Goal: Information Seeking & Learning: Learn about a topic

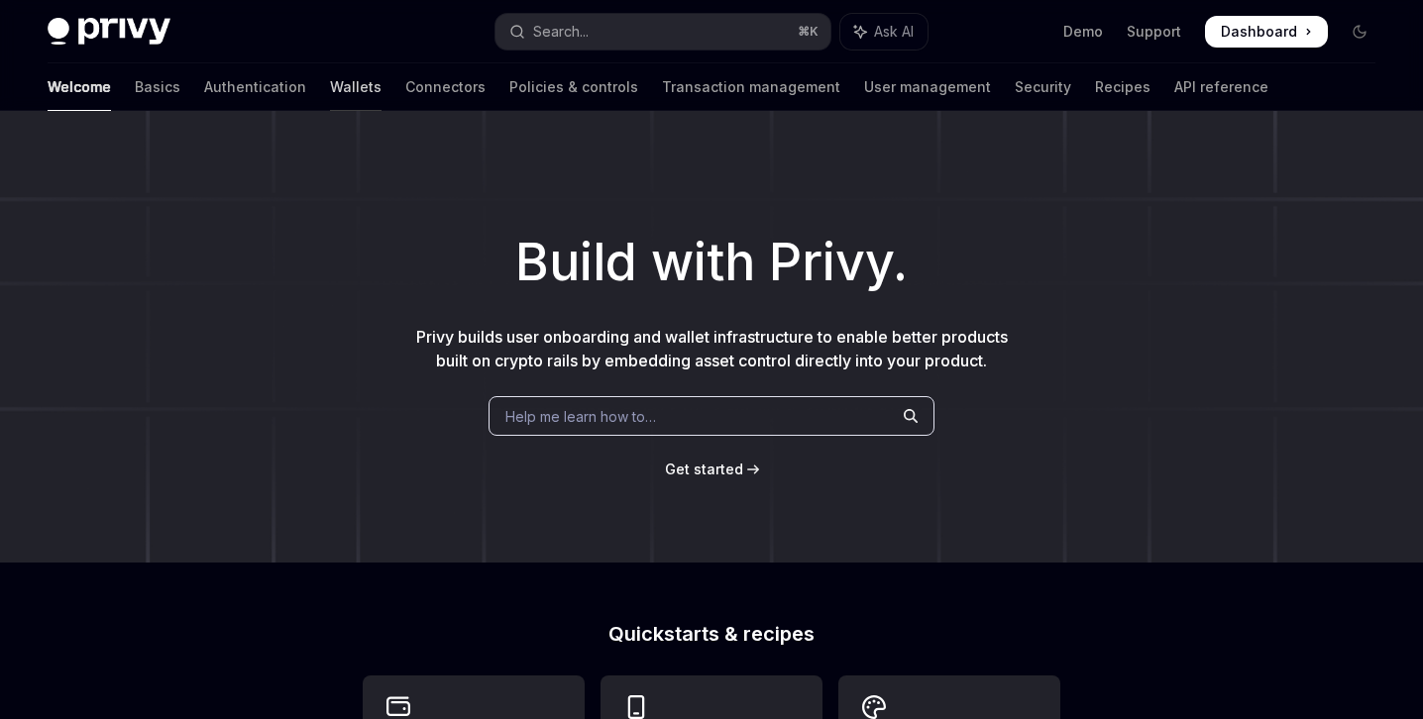
click at [330, 89] on link "Wallets" at bounding box center [356, 87] width 52 height 48
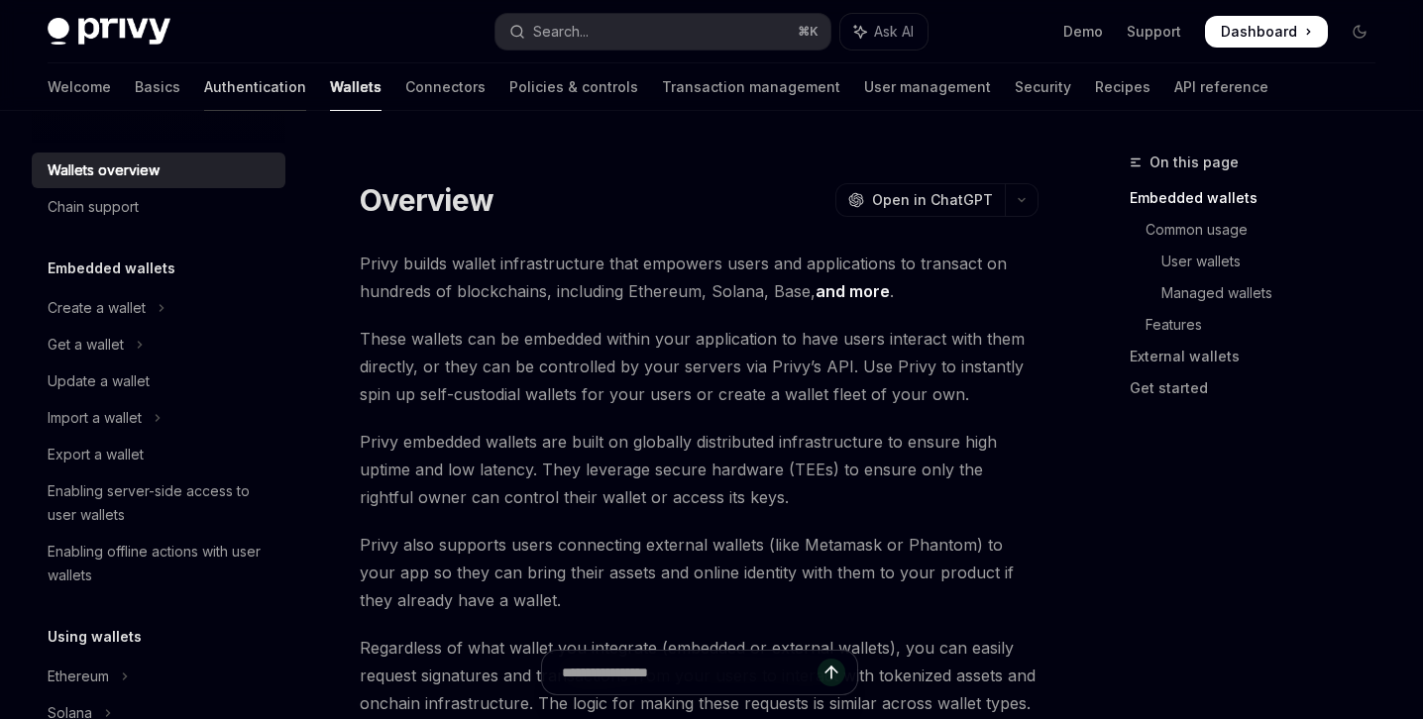
click at [204, 73] on link "Authentication" at bounding box center [255, 87] width 102 height 48
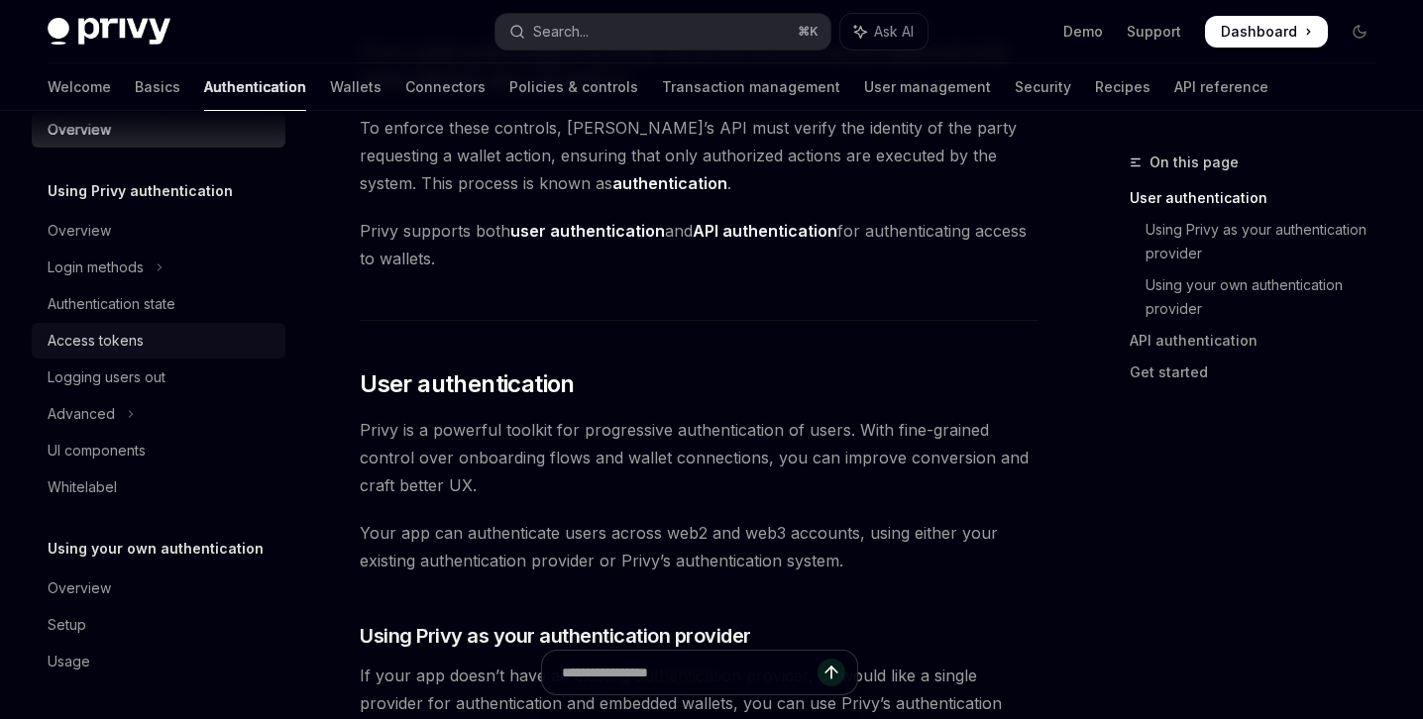
scroll to position [182, 0]
click at [158, 415] on button "Advanced" at bounding box center [159, 414] width 254 height 36
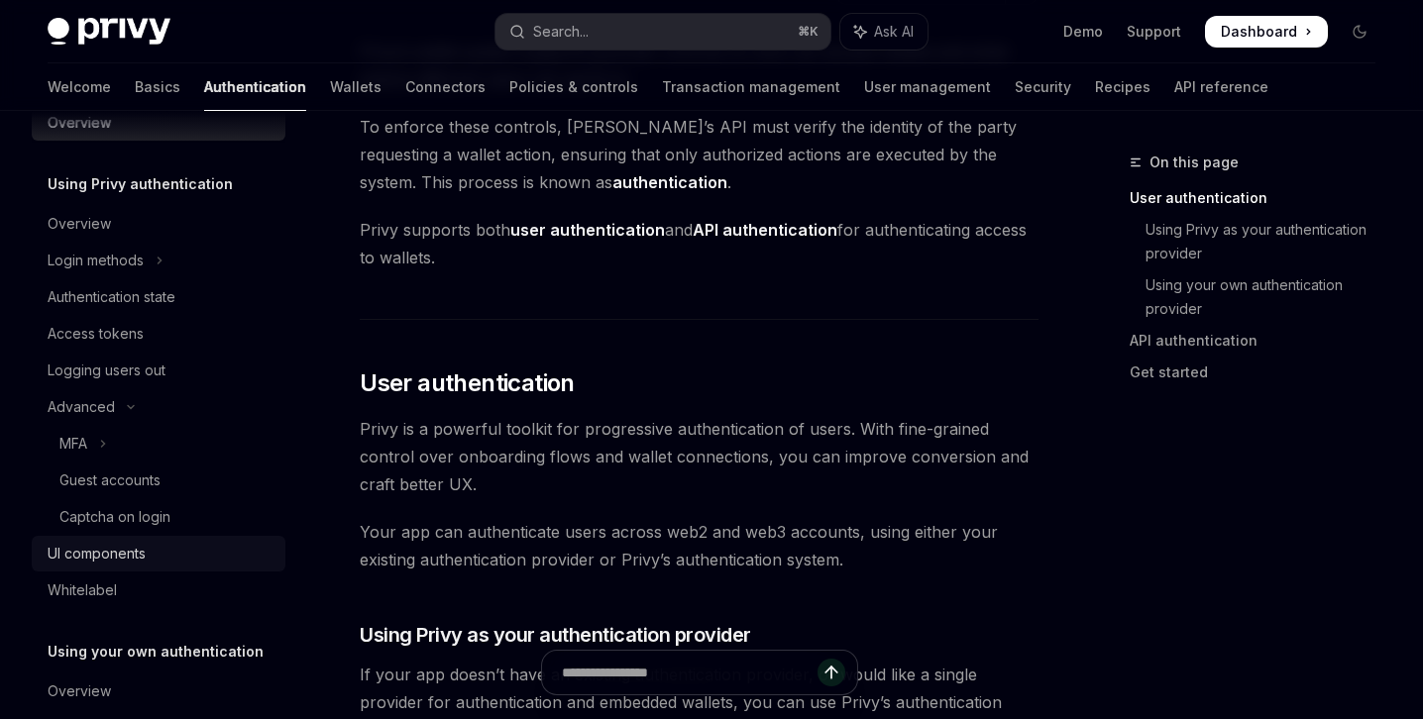
scroll to position [70, 0]
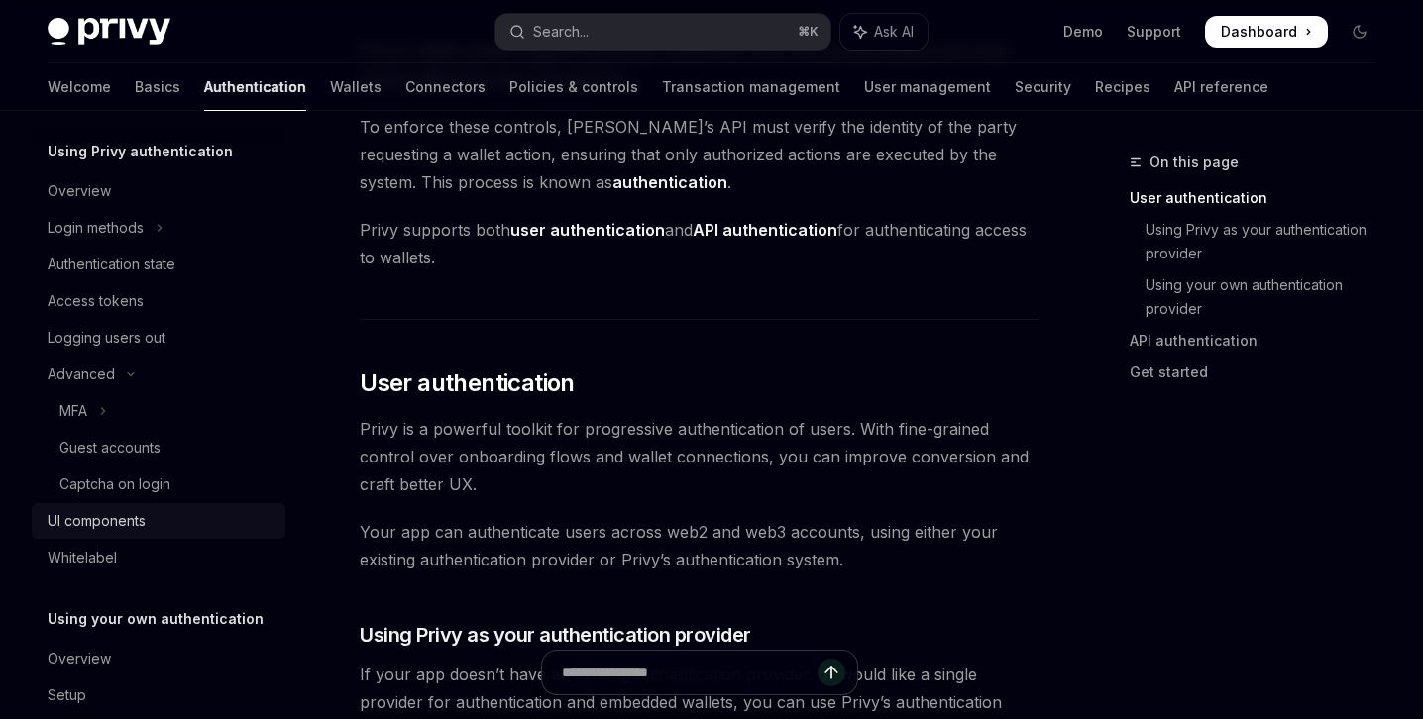
click at [146, 514] on div "UI components" at bounding box center [97, 521] width 98 height 24
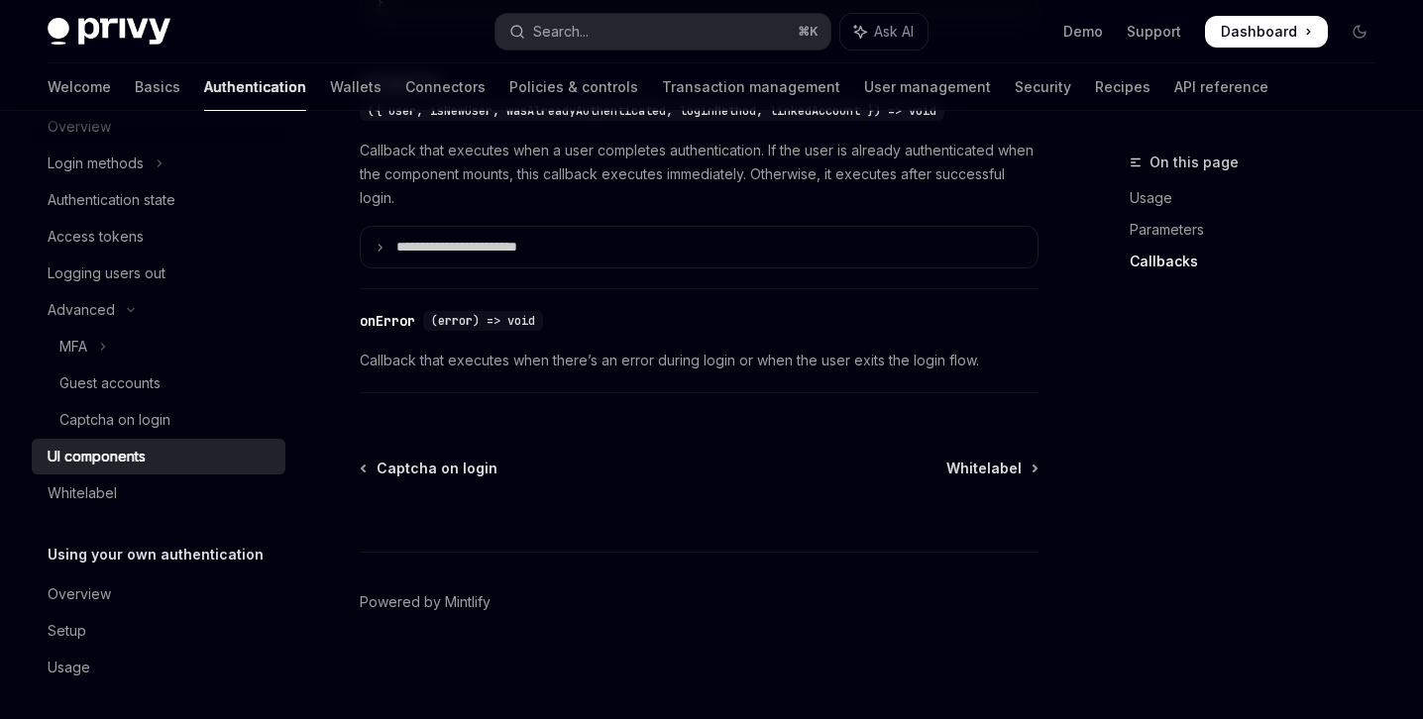
scroll to position [141, 0]
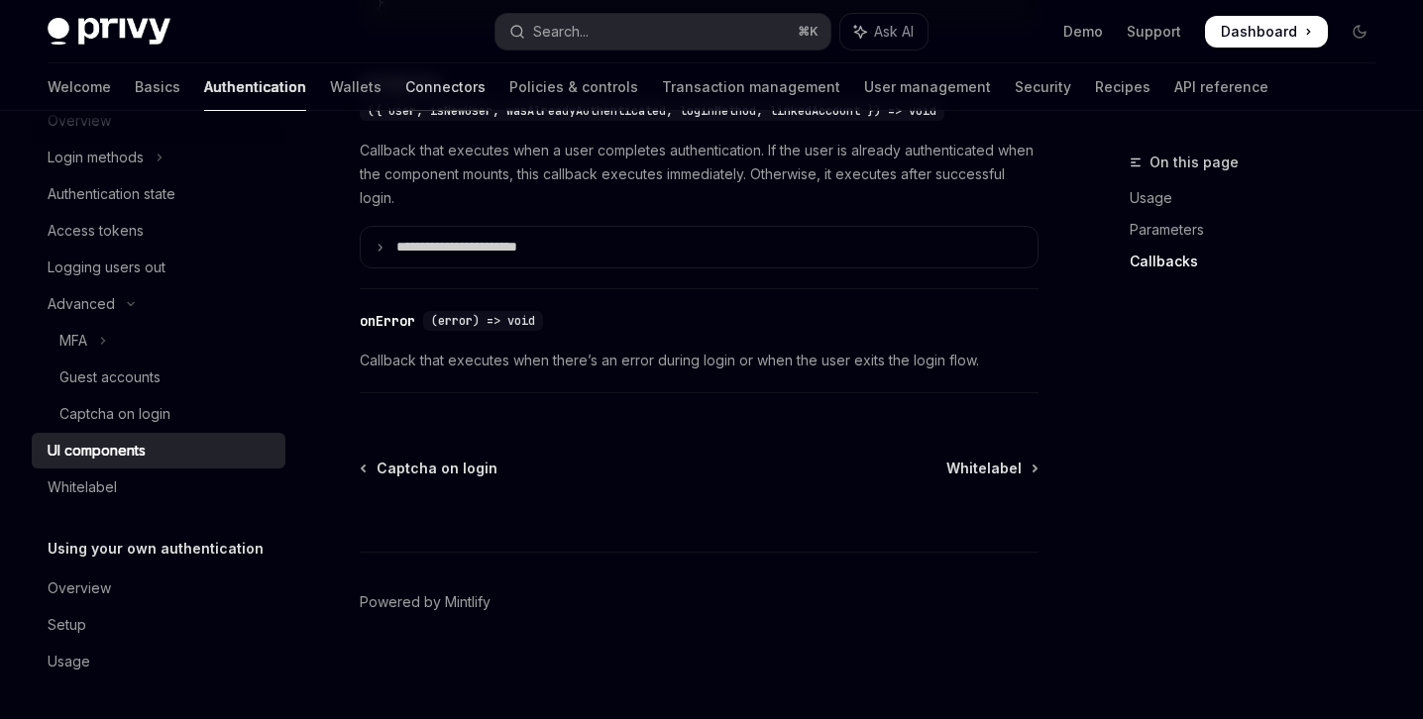
click at [405, 84] on link "Connectors" at bounding box center [445, 87] width 80 height 48
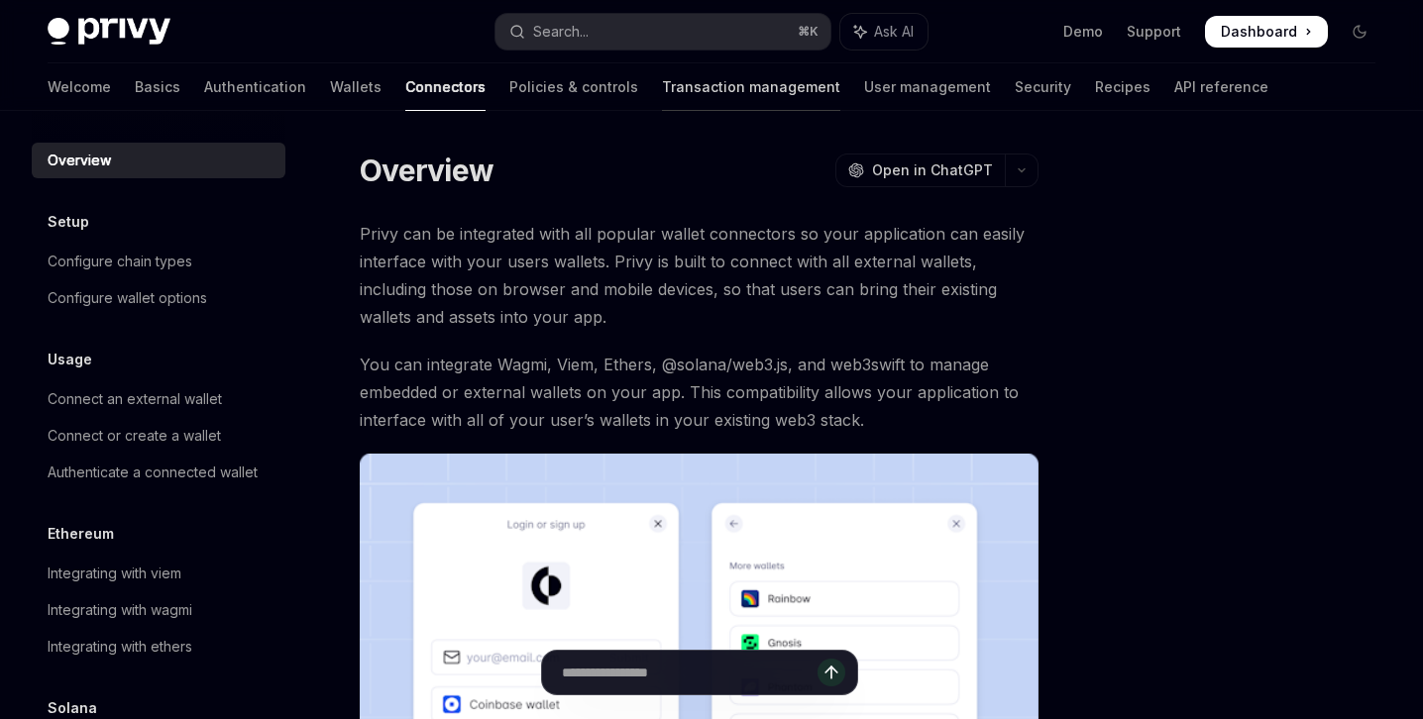
click at [662, 97] on link "Transaction management" at bounding box center [751, 87] width 178 height 48
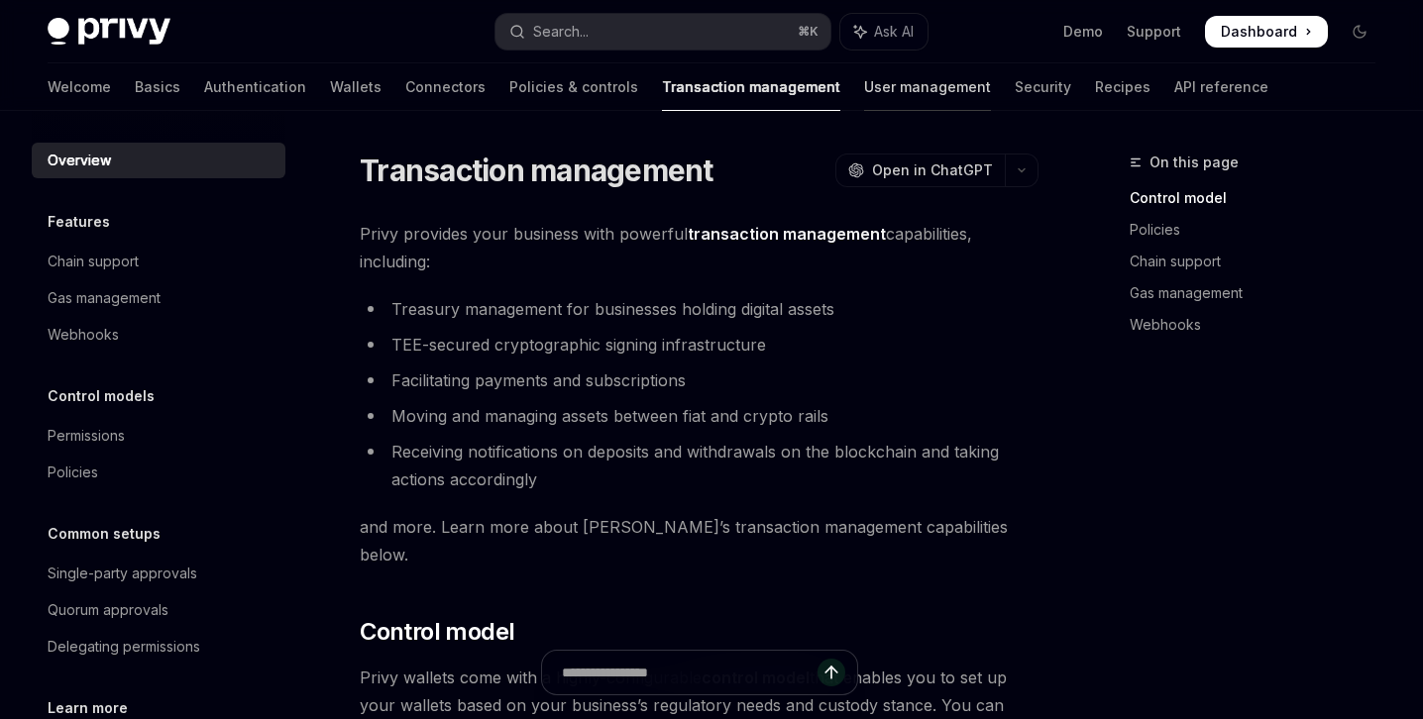
click at [864, 96] on link "User management" at bounding box center [927, 87] width 127 height 48
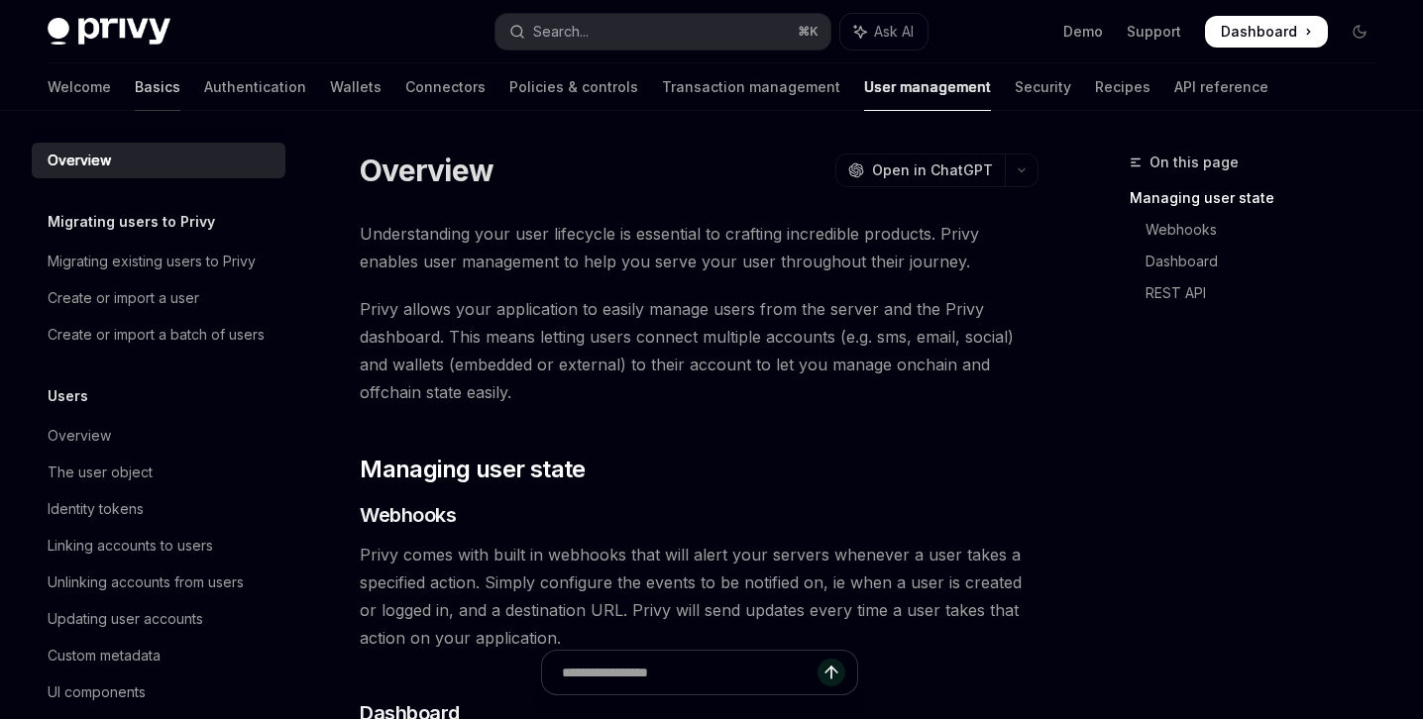
click at [135, 90] on link "Basics" at bounding box center [158, 87] width 46 height 48
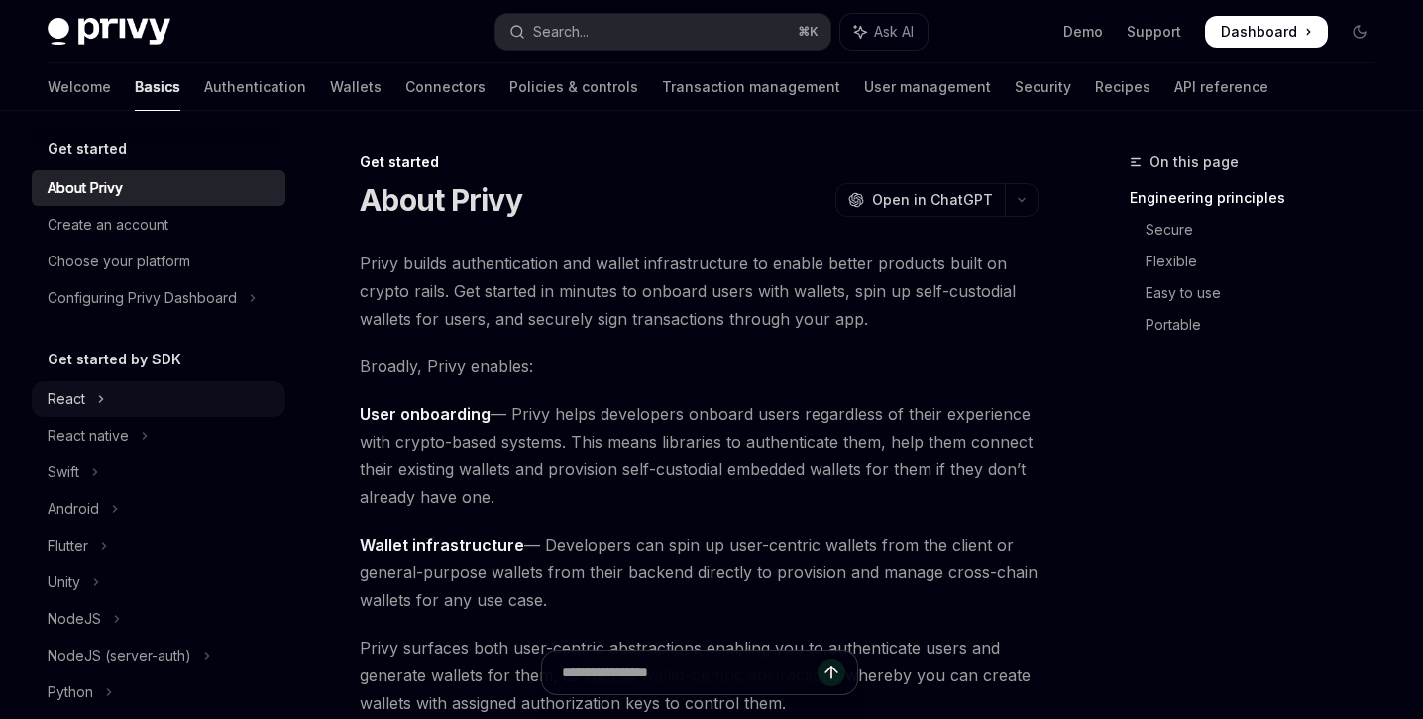
scroll to position [8, 0]
click at [219, 389] on button "React" at bounding box center [159, 398] width 254 height 36
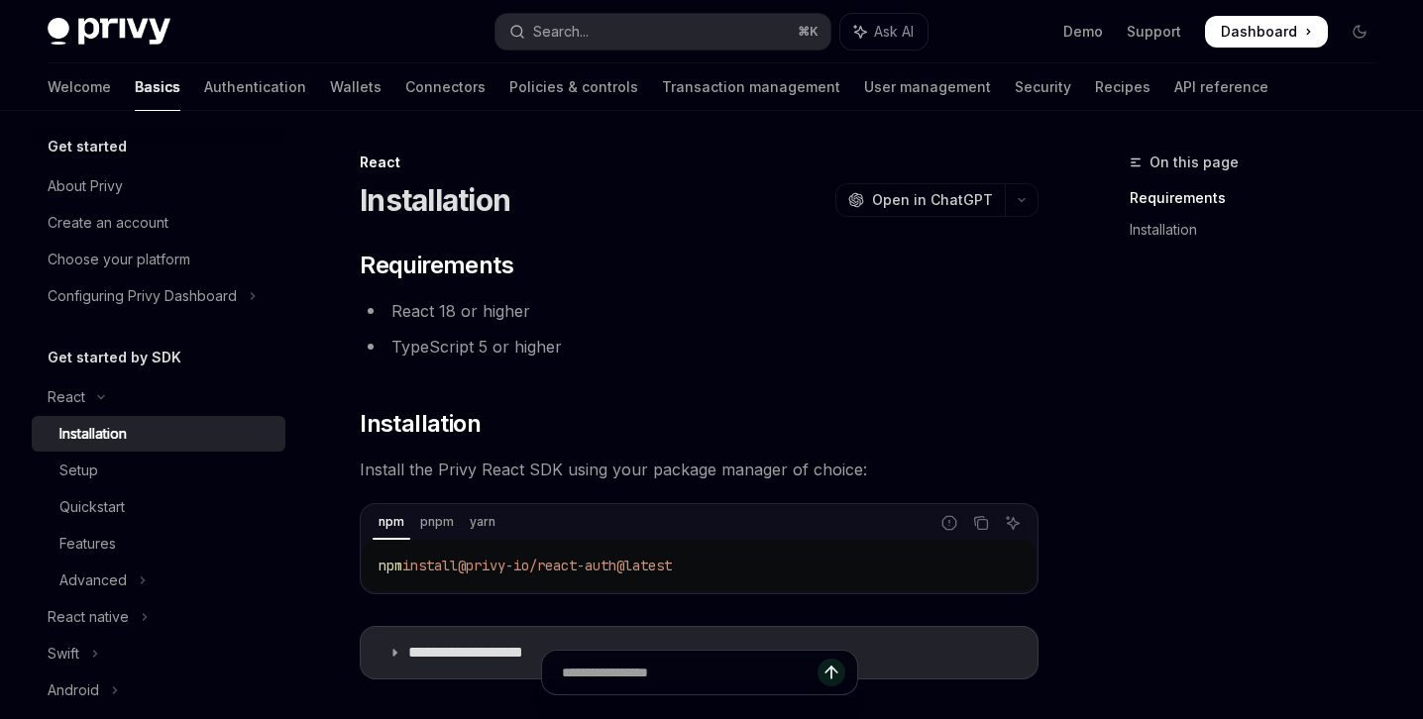
click at [199, 429] on div "Installation" at bounding box center [166, 434] width 214 height 24
click at [156, 494] on link "Quickstart" at bounding box center [159, 508] width 254 height 36
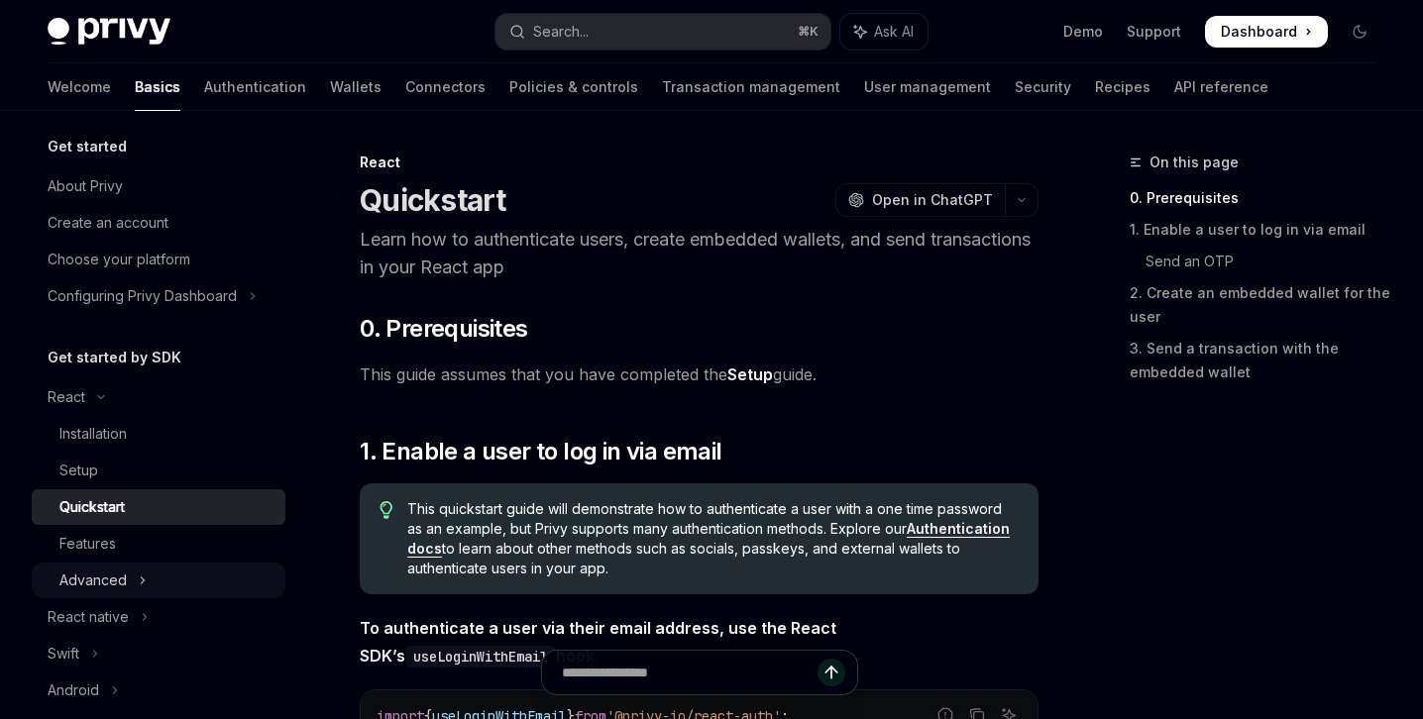
click at [106, 567] on button "Advanced" at bounding box center [159, 581] width 254 height 36
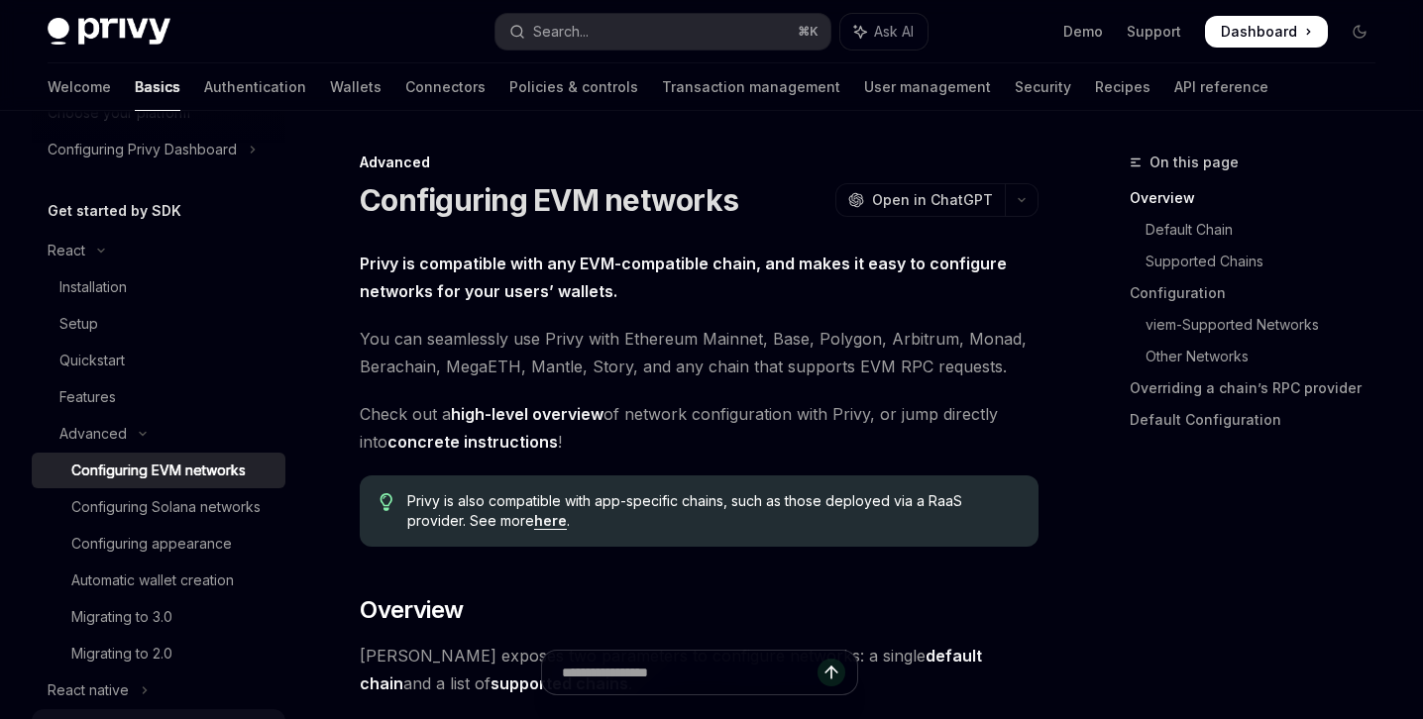
scroll to position [349, 0]
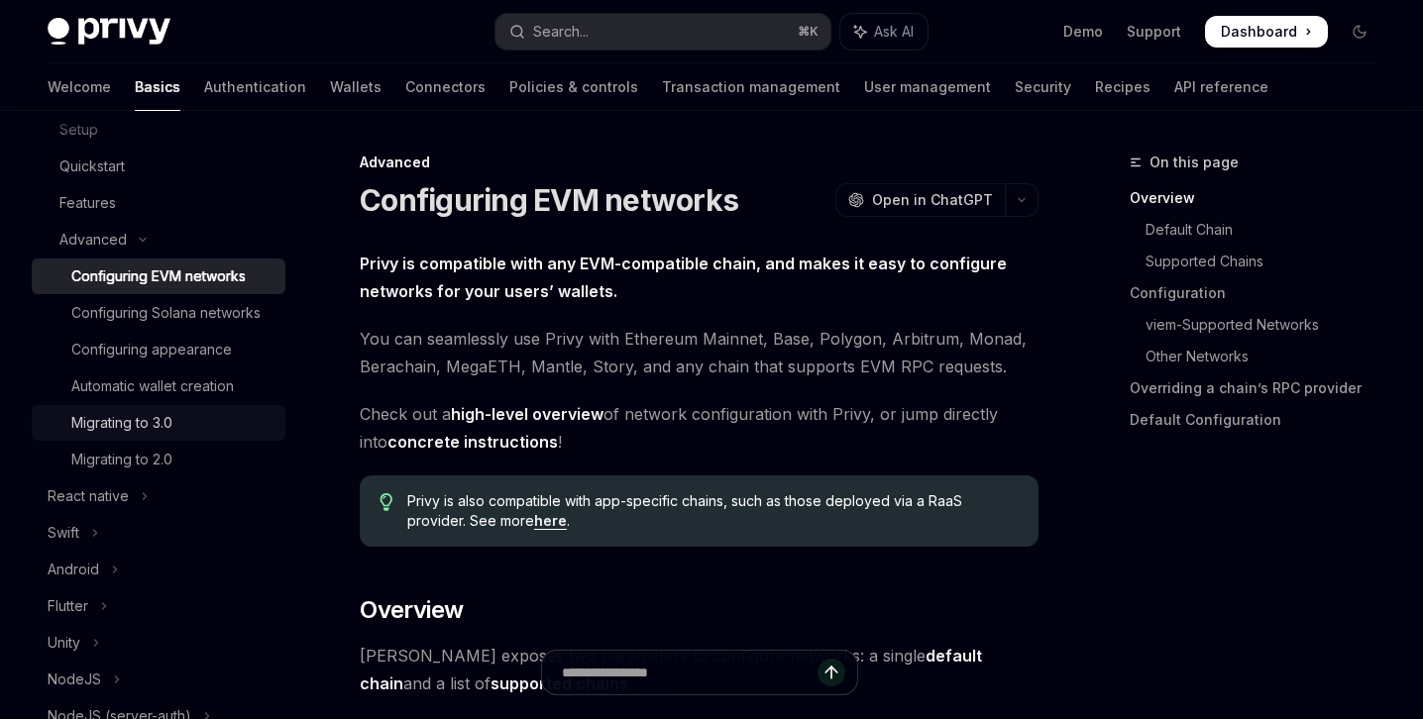
click at [200, 429] on link "Migrating to 3.0" at bounding box center [159, 423] width 254 height 36
click at [200, 404] on link "Automatic wallet creation" at bounding box center [159, 387] width 254 height 36
click at [227, 398] on div "Automatic wallet creation" at bounding box center [152, 387] width 163 height 24
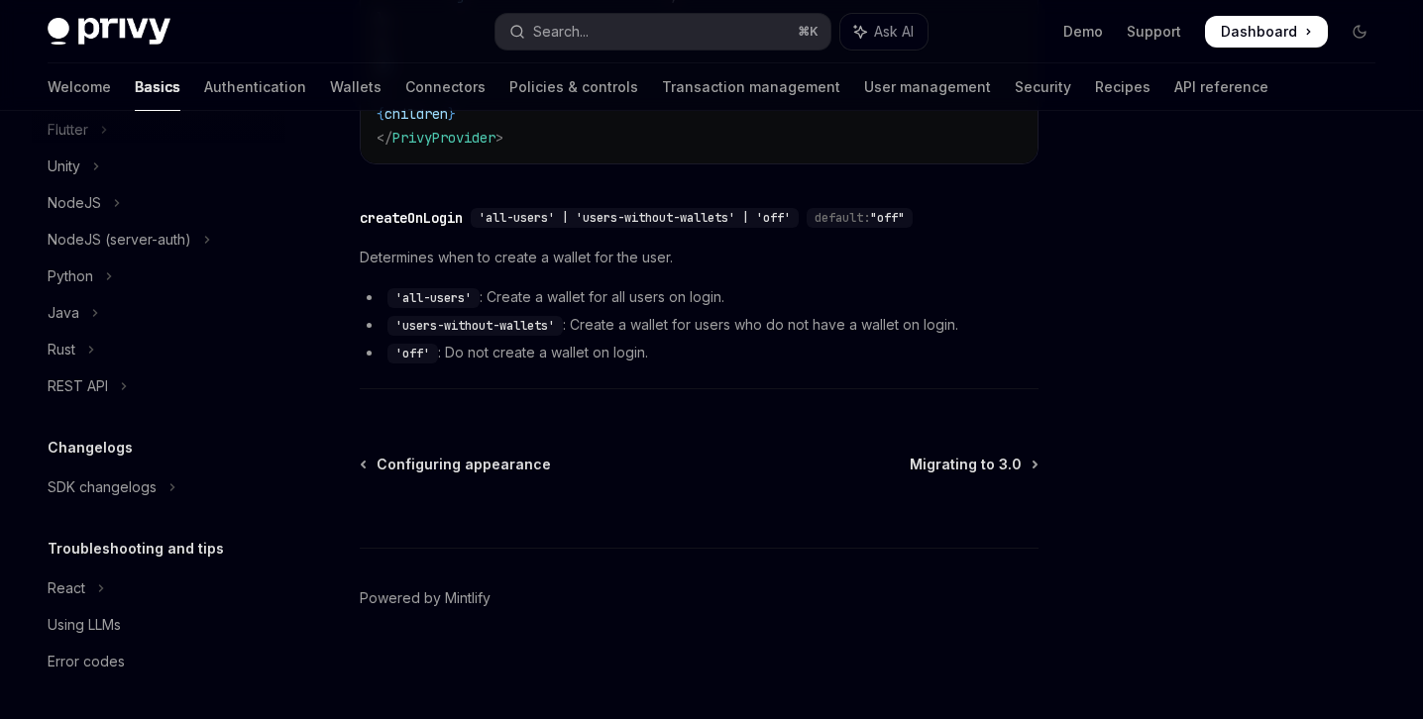
scroll to position [849, 0]
click at [114, 592] on button "React" at bounding box center [159, 589] width 254 height 36
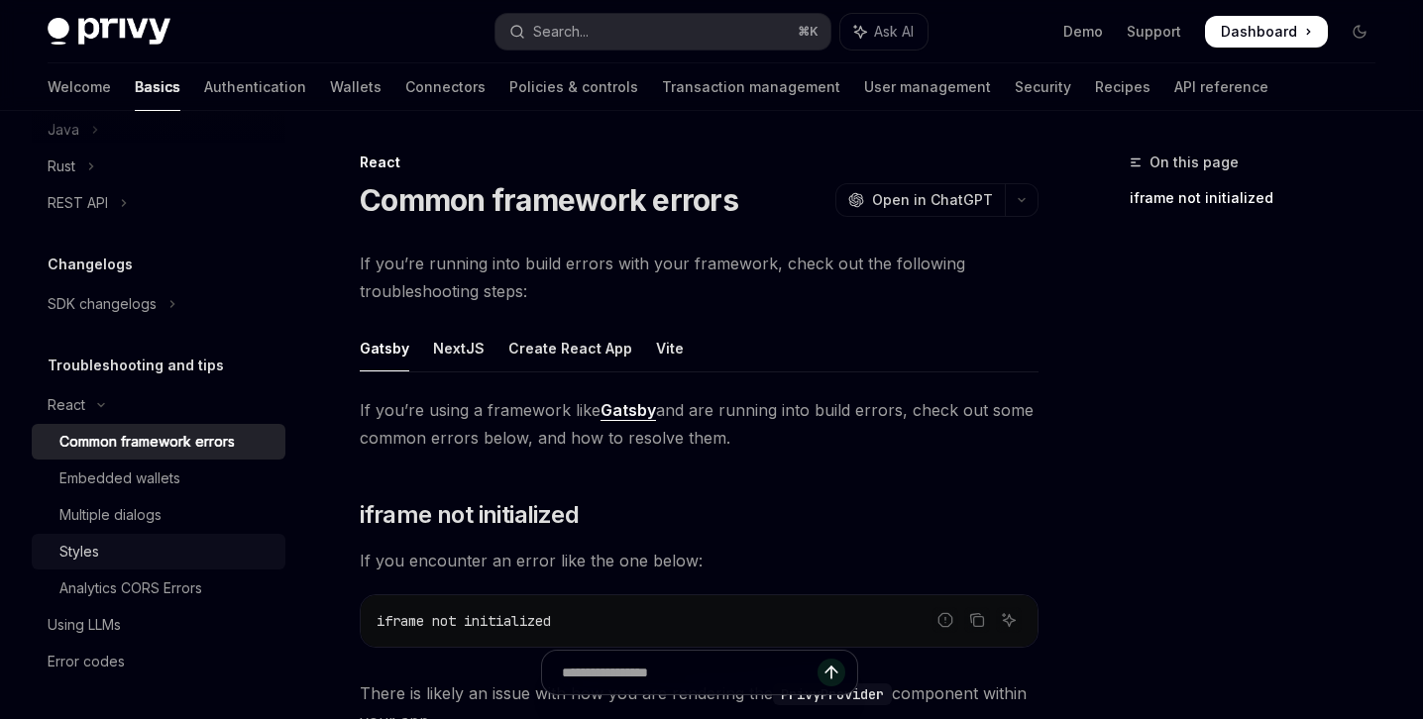
scroll to position [1033, 0]
click at [178, 485] on div "Embedded wallets" at bounding box center [119, 479] width 121 height 24
type textarea "*"
